Goal: Check status: Check status

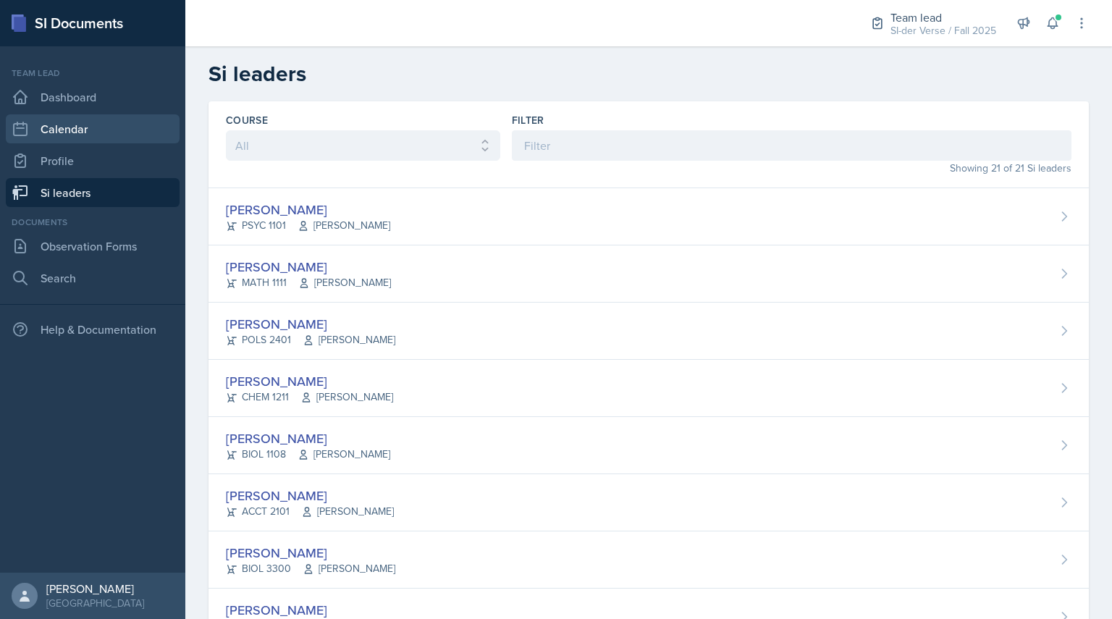
click at [113, 119] on link "Calendar" at bounding box center [93, 128] width 174 height 29
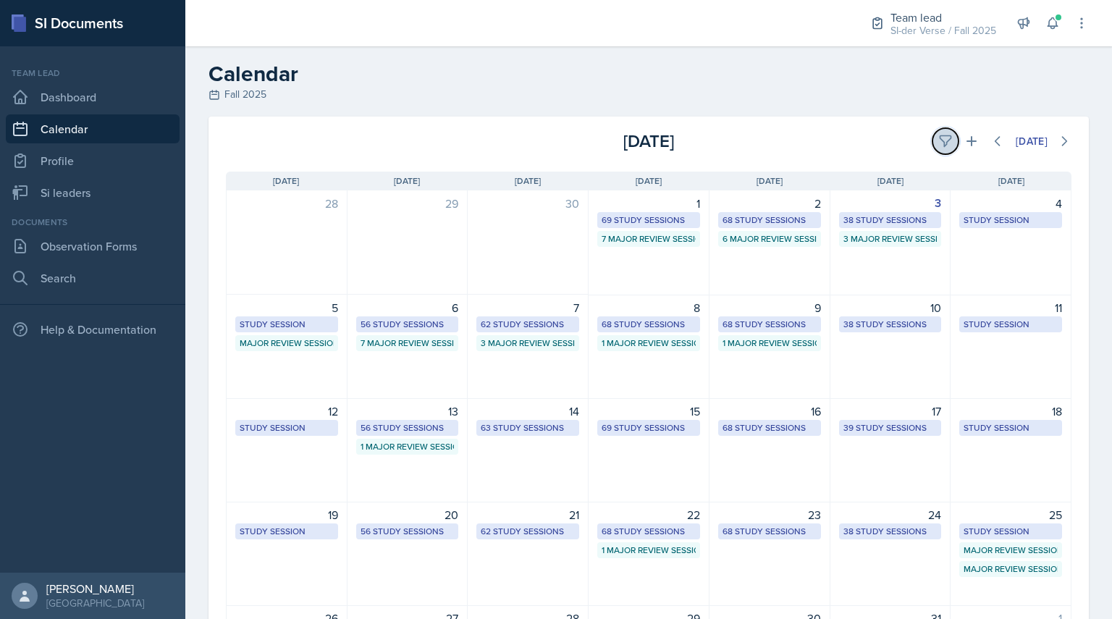
click at [938, 138] on icon at bounding box center [945, 141] width 14 height 14
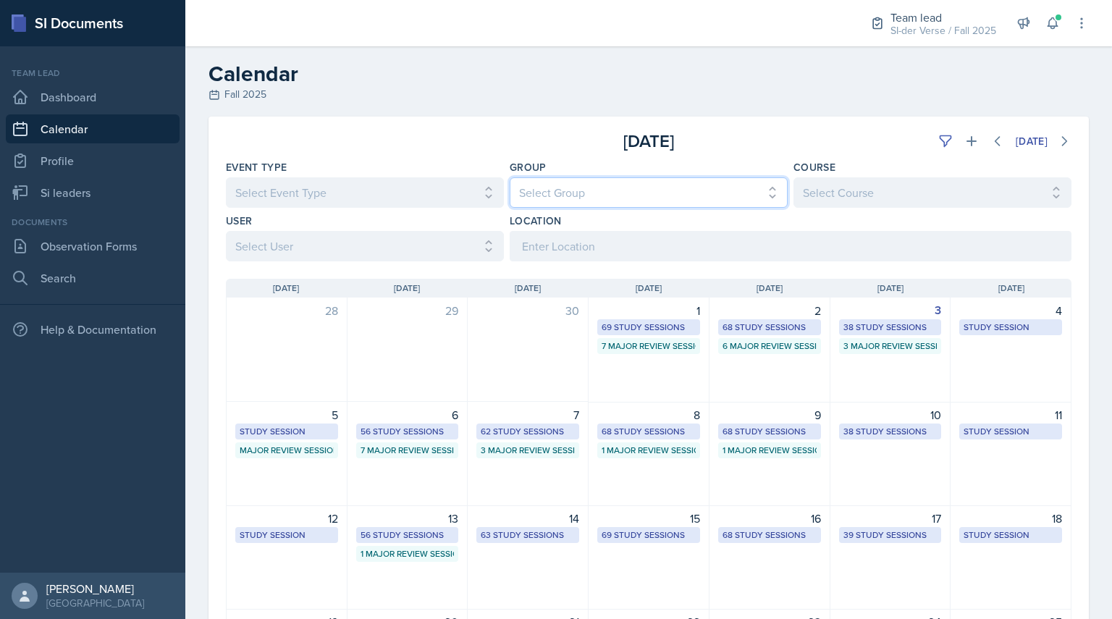
click at [576, 188] on select "Select Group All Demon SI of [GEOGRAPHIC_DATA] Les Mariettables Lion King Mamma…" at bounding box center [649, 192] width 278 height 30
select select "44ab9dba-f3c0-424e-97ee-e672c2edb7ca"
click at [510, 177] on select "Select Group All Demon SI of [GEOGRAPHIC_DATA] Les Mariettables Lion King Mamma…" at bounding box center [649, 192] width 278 height 30
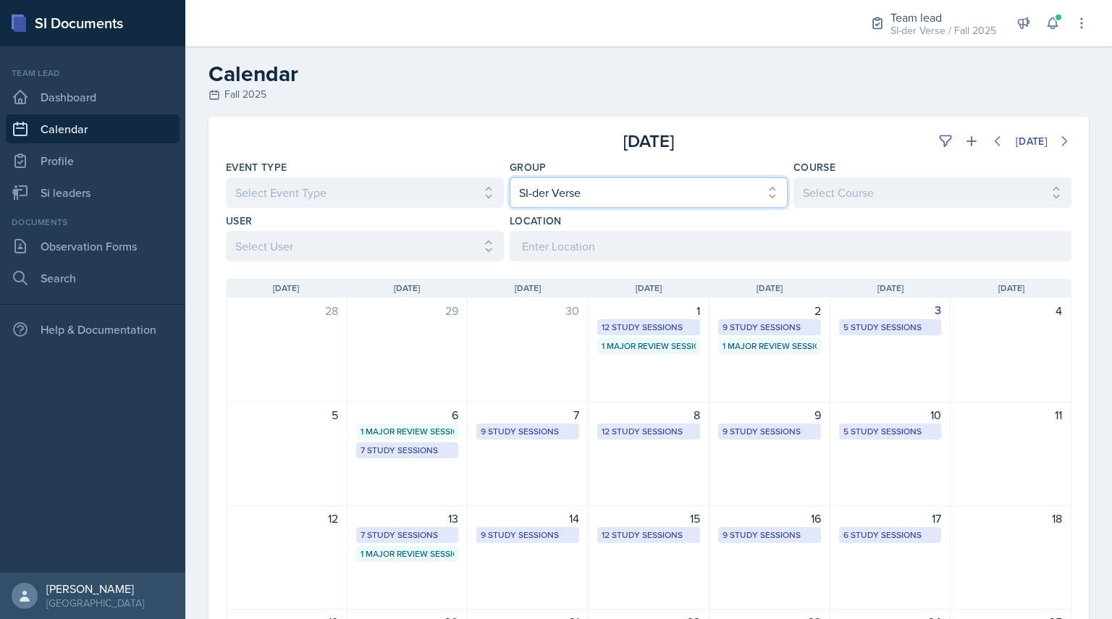
scroll to position [56, 0]
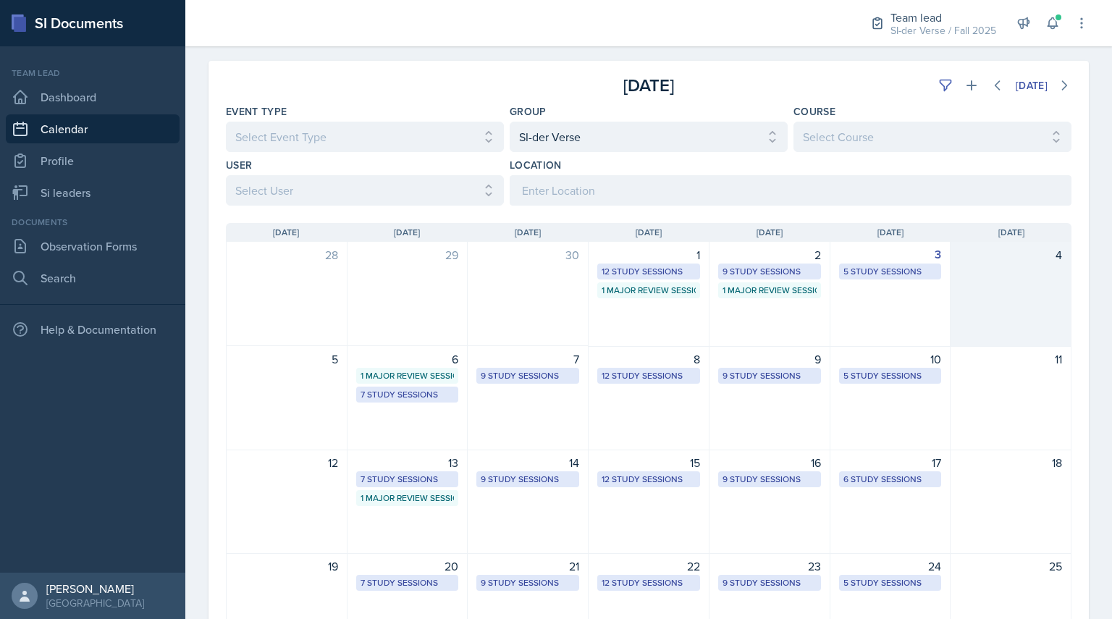
click at [951, 311] on div "4" at bounding box center [1011, 294] width 121 height 105
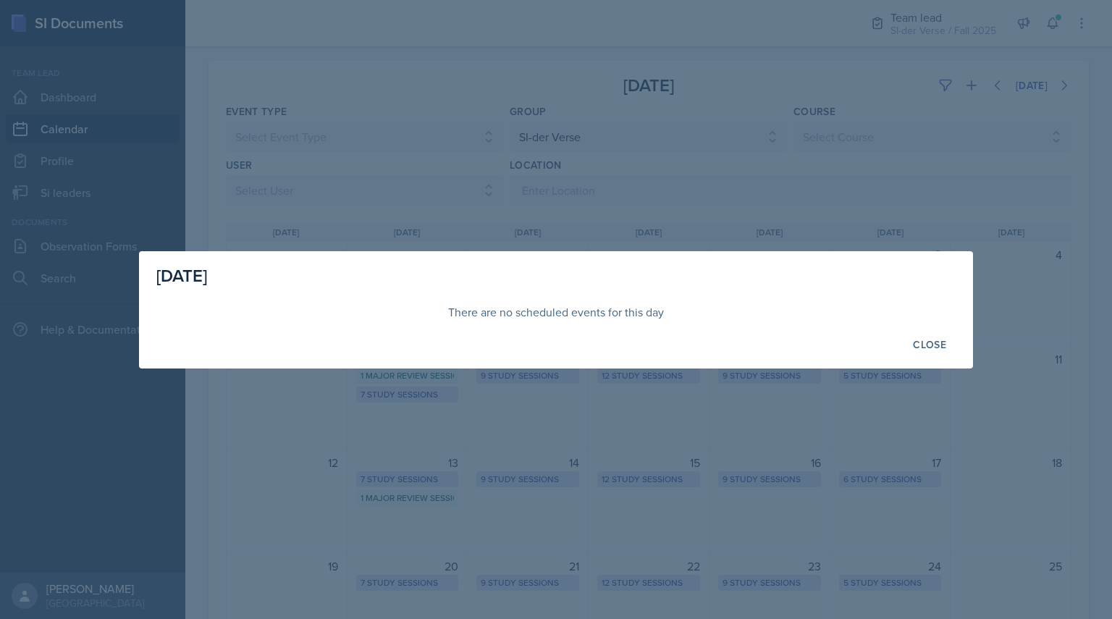
click at [868, 220] on div at bounding box center [556, 309] width 1112 height 619
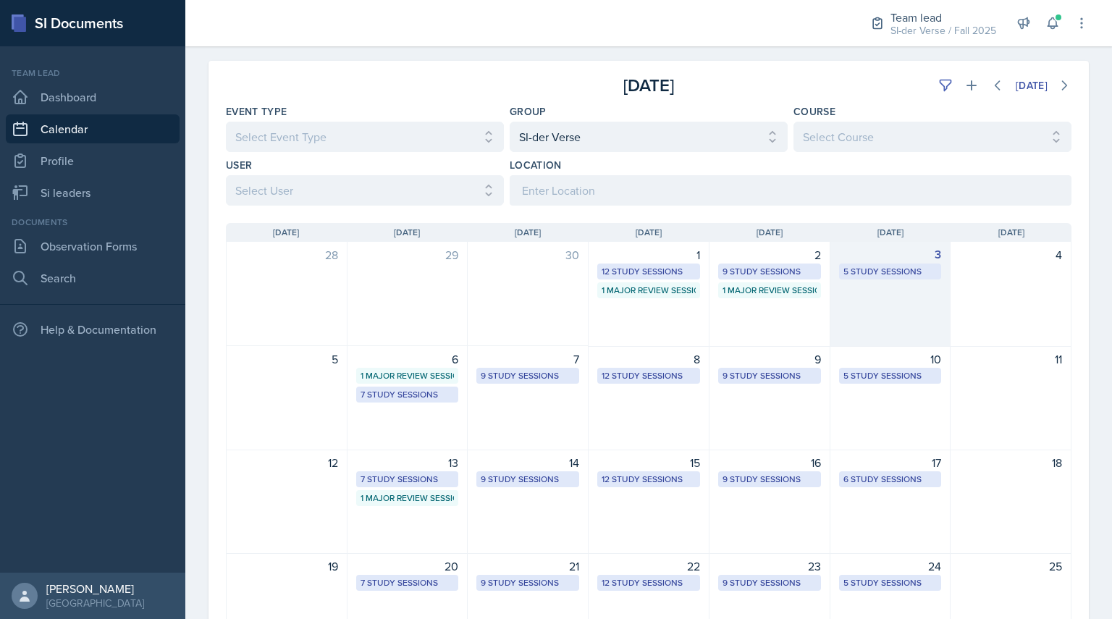
click at [901, 296] on div "3 5 Study Sessions" at bounding box center [891, 294] width 121 height 105
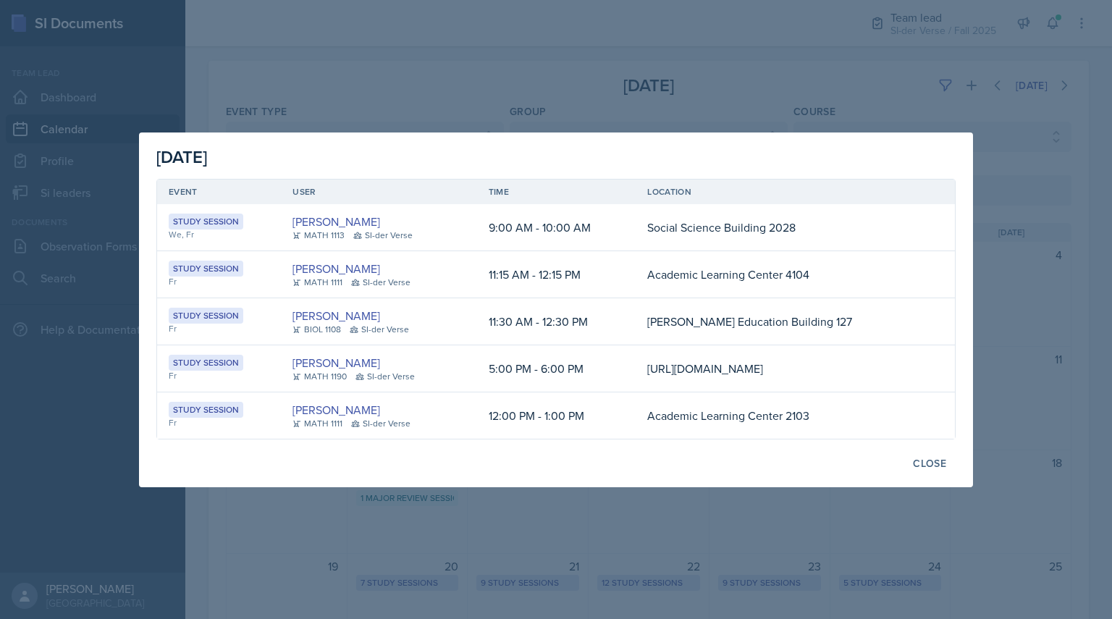
click at [566, 576] on div at bounding box center [556, 309] width 1112 height 619
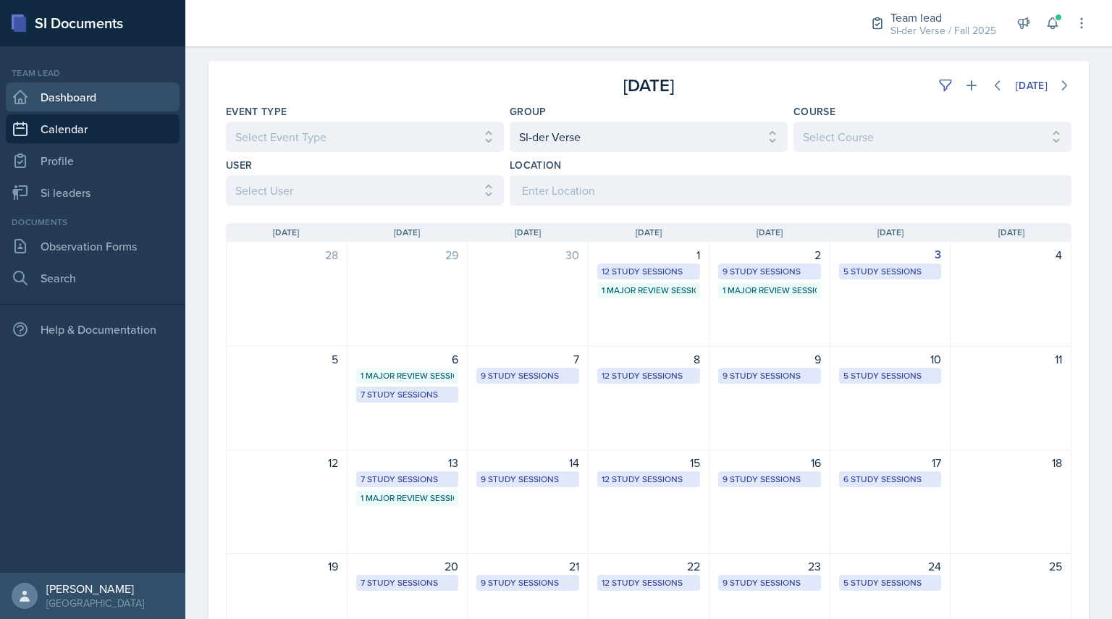
click at [59, 98] on link "Dashboard" at bounding box center [93, 97] width 174 height 29
